Goal: Find specific page/section: Find specific page/section

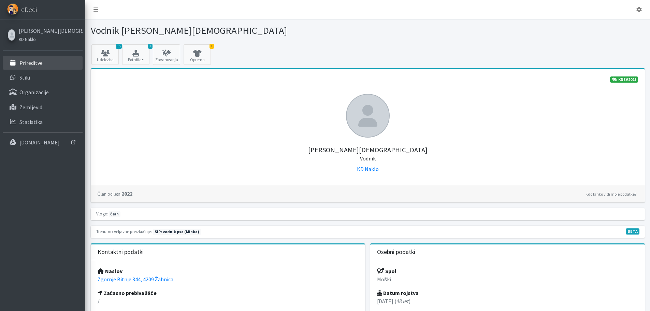
click at [41, 63] on p "Prireditve" at bounding box center [30, 62] width 23 height 7
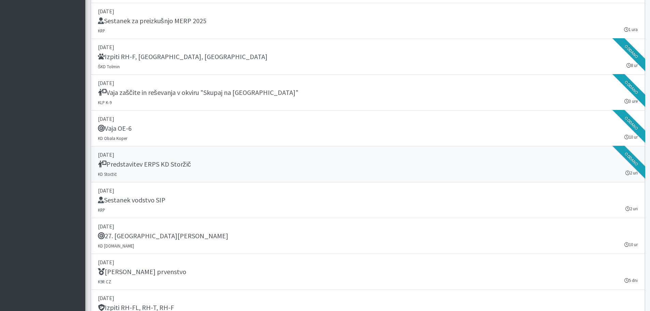
scroll to position [683, 0]
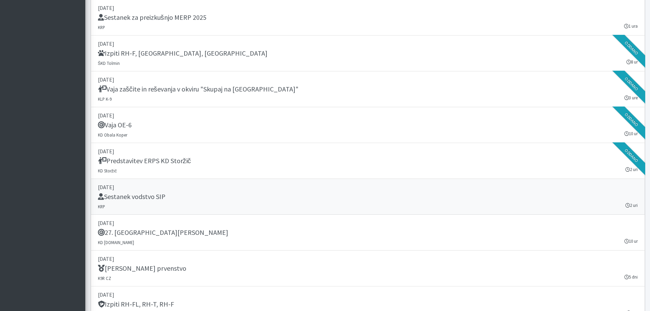
click at [192, 199] on div "Sestanek vodstvo SIP" at bounding box center [368, 197] width 540 height 10
